Goal: Task Accomplishment & Management: Use online tool/utility

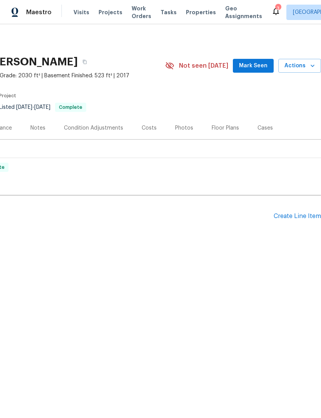
scroll to position [0, 114]
click at [183, 129] on div "Photos" at bounding box center [184, 128] width 18 height 8
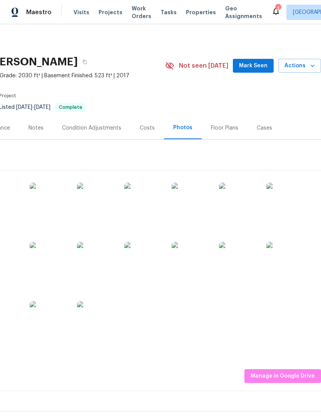
click at [287, 261] on img at bounding box center [285, 261] width 38 height 38
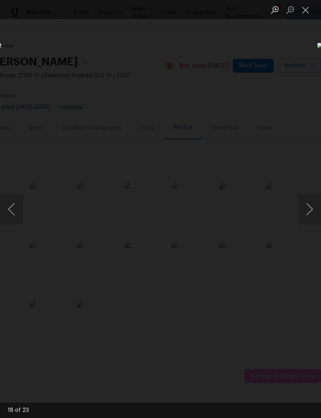
click at [307, 10] on button "Close lightbox" at bounding box center [305, 9] width 15 height 13
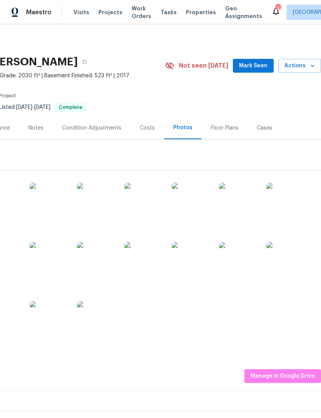
scroll to position [0, 114]
click at [255, 65] on span "Mark Seen" at bounding box center [253, 66] width 28 height 10
click at [297, 63] on span "Actions" at bounding box center [299, 66] width 30 height 10
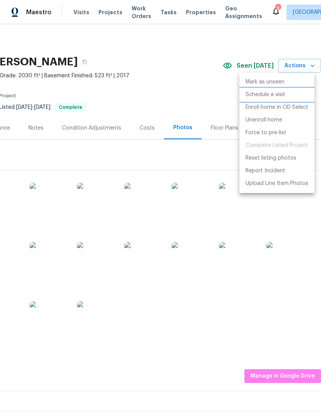
click at [262, 95] on p "Schedule a visit" at bounding box center [265, 95] width 40 height 8
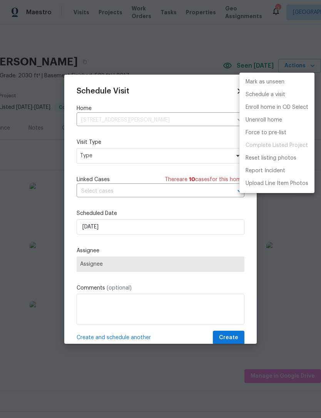
click at [125, 159] on div at bounding box center [160, 209] width 321 height 418
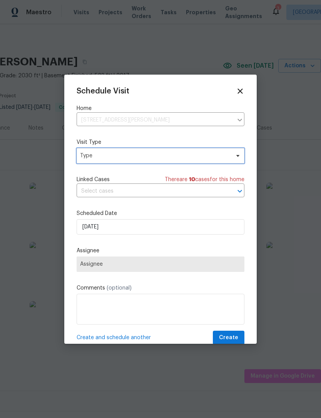
click at [138, 157] on span "Type" at bounding box center [155, 156] width 150 height 8
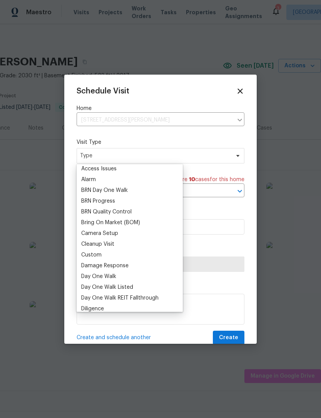
scroll to position [38, 0]
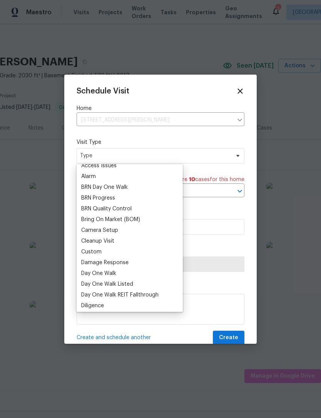
click at [99, 253] on div "Custom" at bounding box center [91, 252] width 20 height 8
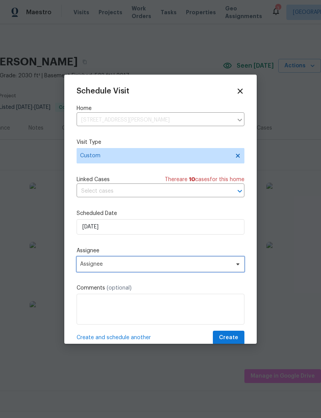
click at [119, 265] on span "Assignee" at bounding box center [155, 264] width 151 height 6
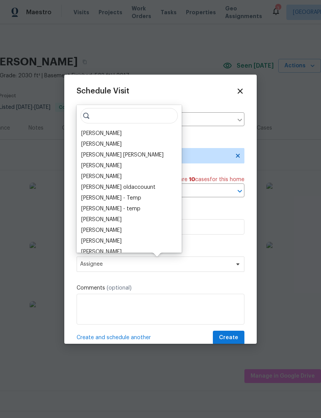
click at [111, 132] on div "[PERSON_NAME]" at bounding box center [101, 134] width 40 height 8
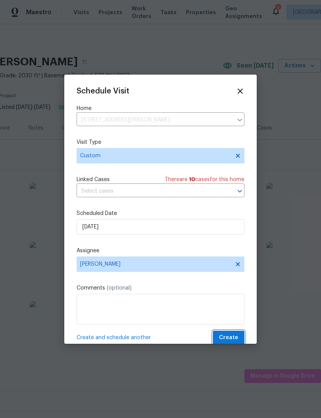
click at [231, 338] on span "Create" at bounding box center [228, 338] width 19 height 10
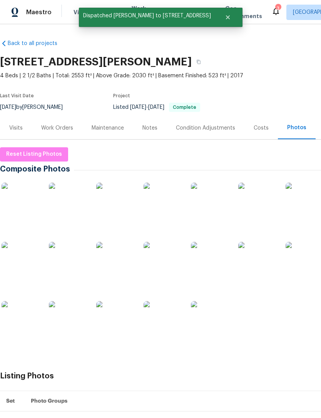
scroll to position [0, 0]
